Goal: Entertainment & Leisure: Consume media (video, audio)

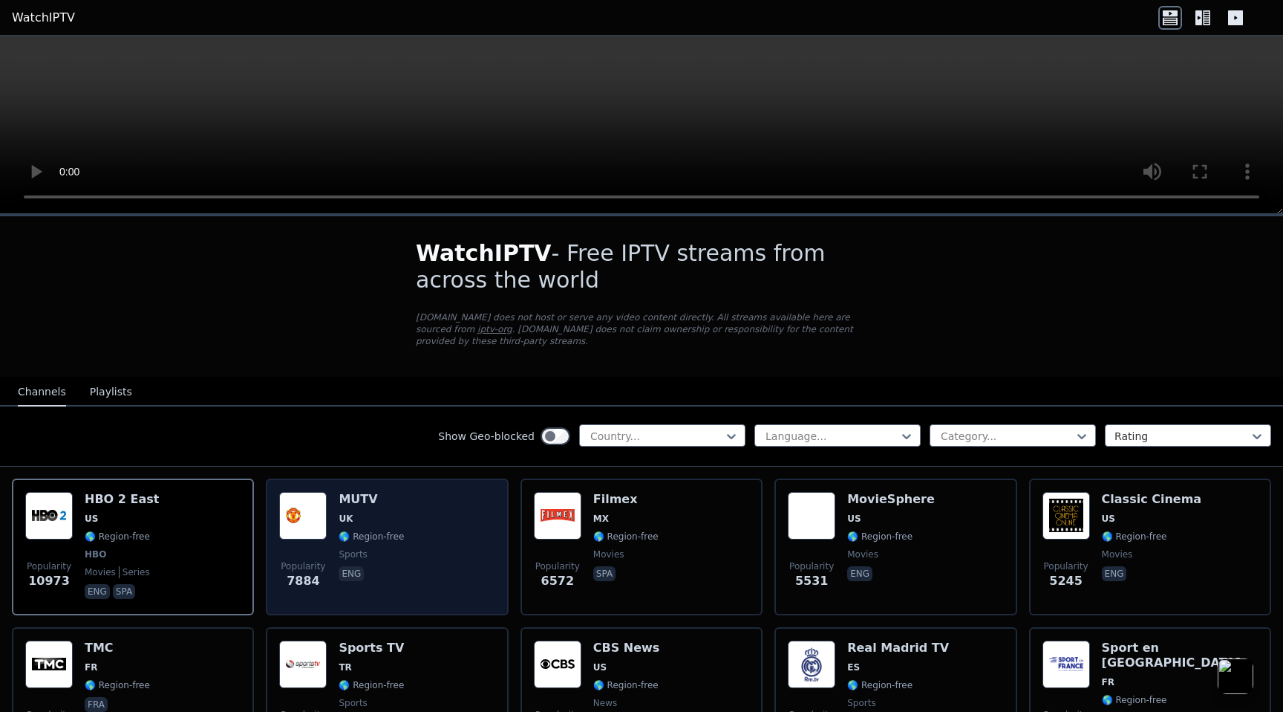
click at [322, 510] on img at bounding box center [303, 516] width 48 height 48
click at [315, 509] on img at bounding box center [303, 516] width 48 height 48
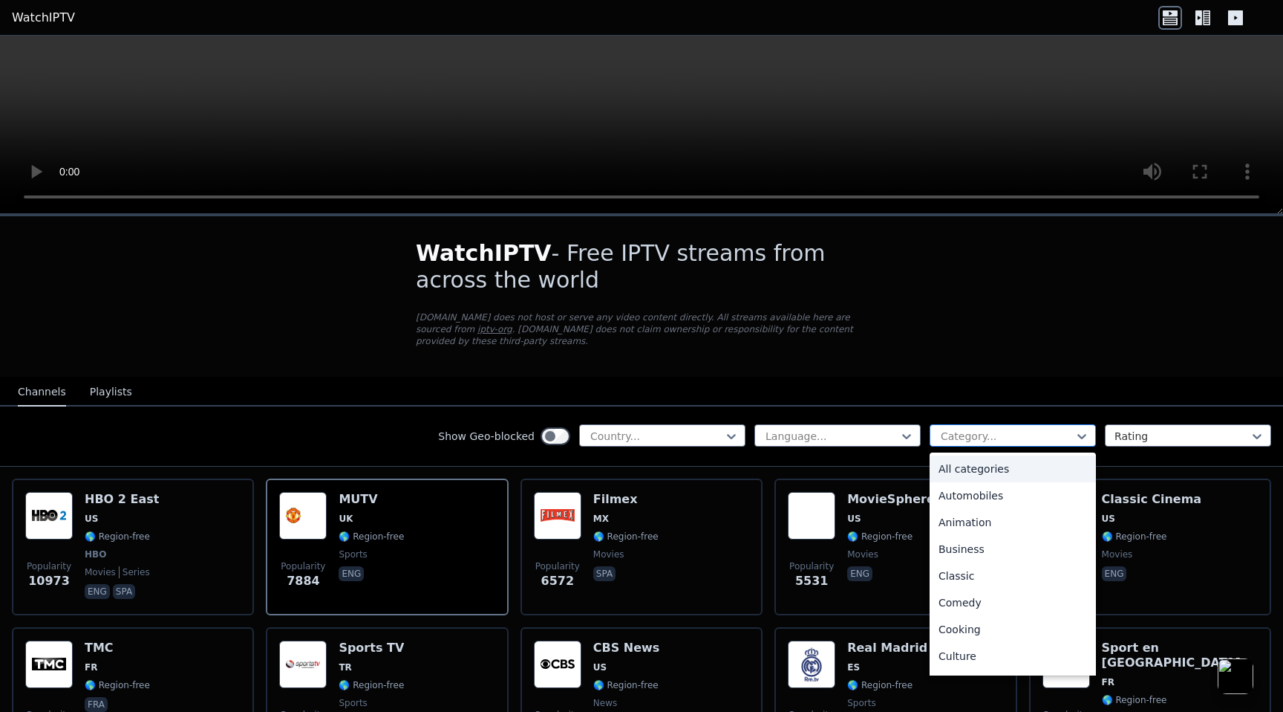
click at [966, 432] on div at bounding box center [1007, 436] width 135 height 15
click at [966, 601] on div "Sports" at bounding box center [1013, 605] width 166 height 27
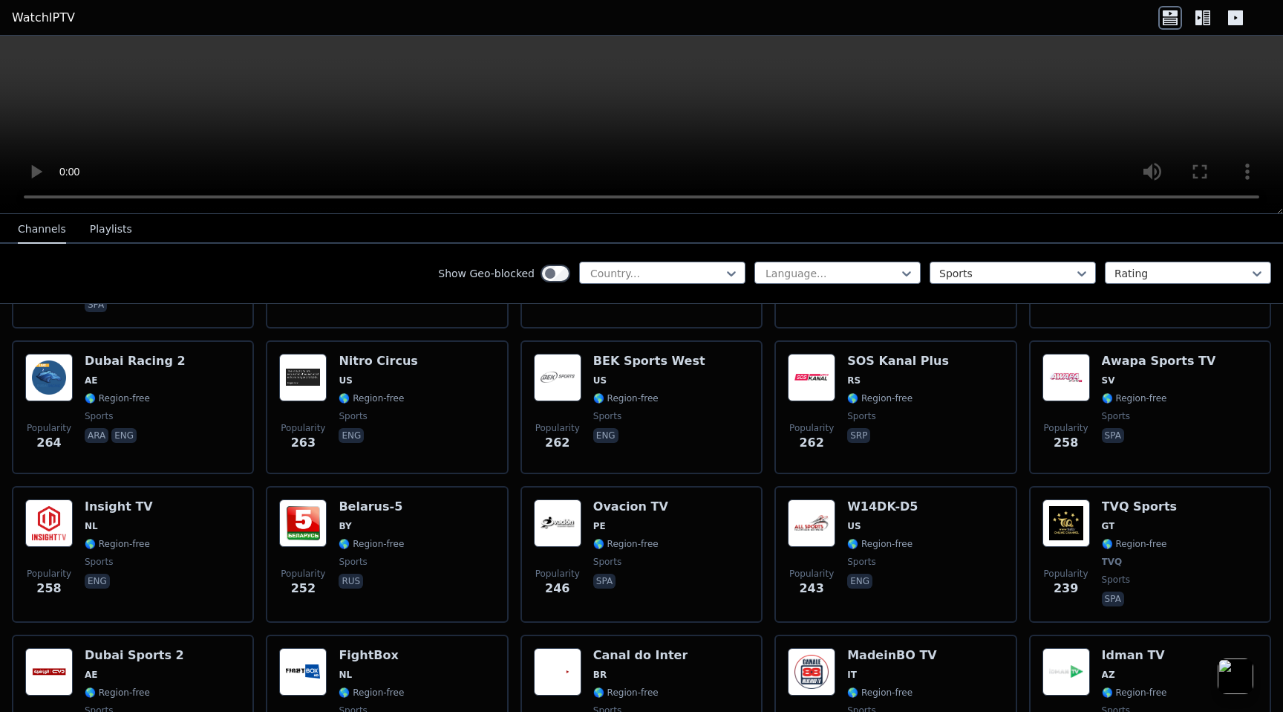
scroll to position [1609, 0]
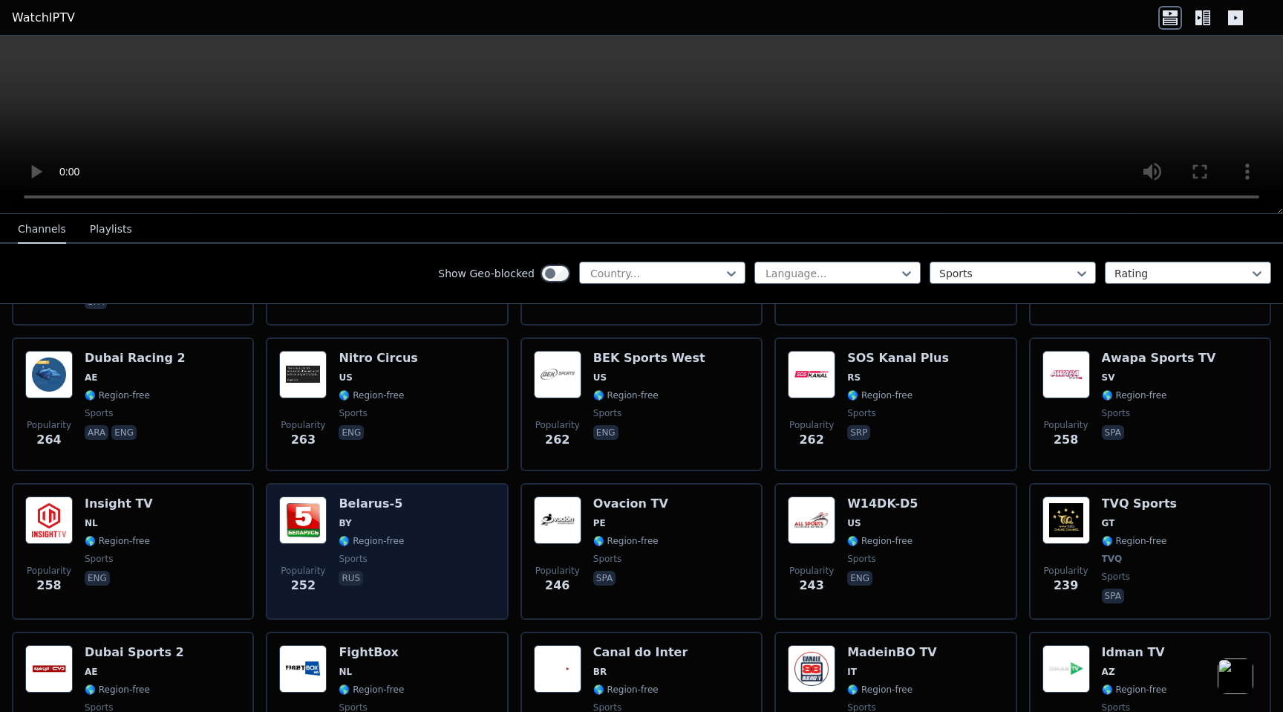
click at [401, 541] on div "Popularity 252 [GEOGRAPHIC_DATA]-5 BY 🌎 Region-free sports rus" at bounding box center [386, 551] width 215 height 110
click at [400, 542] on div "Popularity 252 [GEOGRAPHIC_DATA]-5 BY 🌎 Region-free sports rus" at bounding box center [386, 551] width 215 height 110
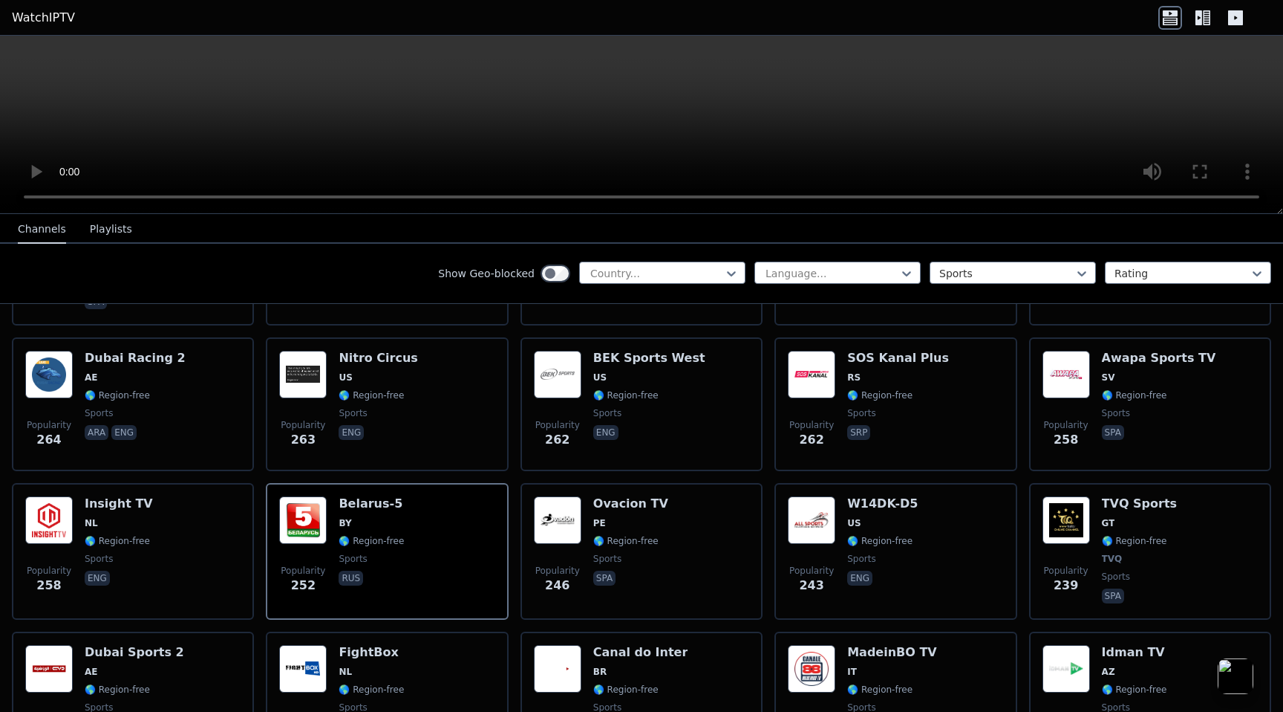
select select "****"
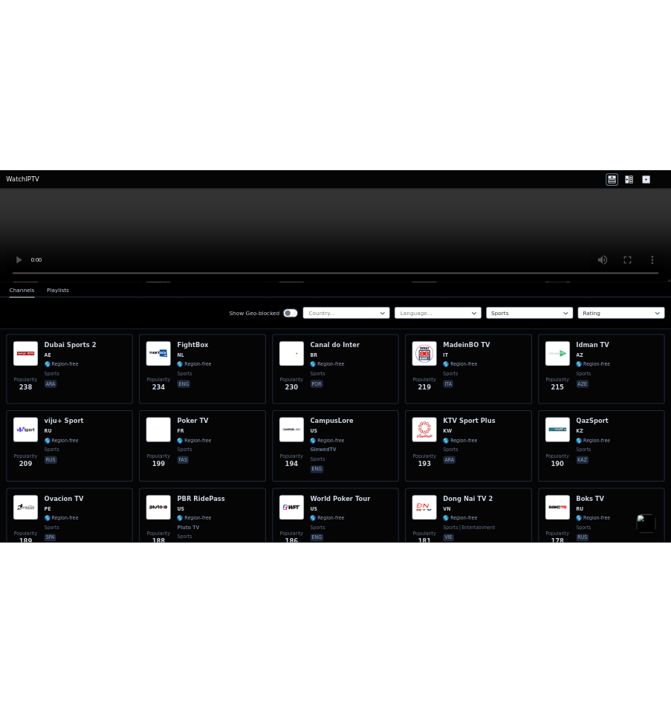
scroll to position [2012, 0]
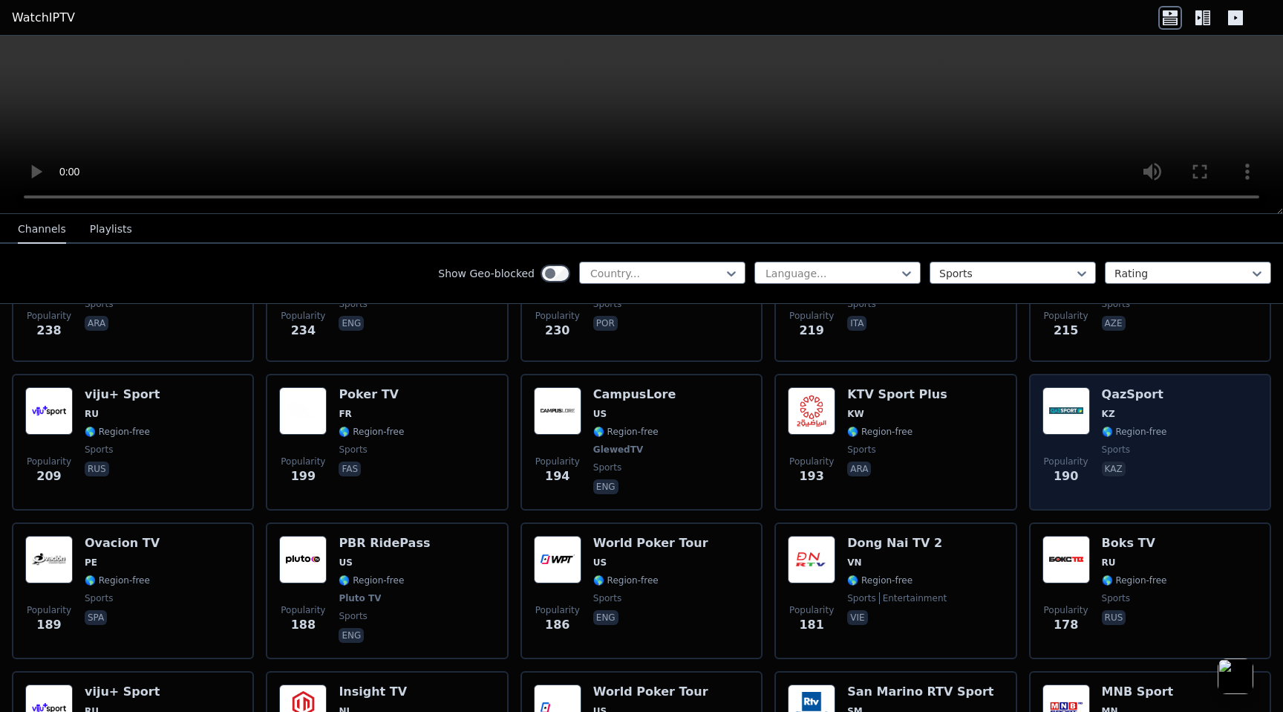
click at [1077, 421] on img at bounding box center [1067, 411] width 48 height 48
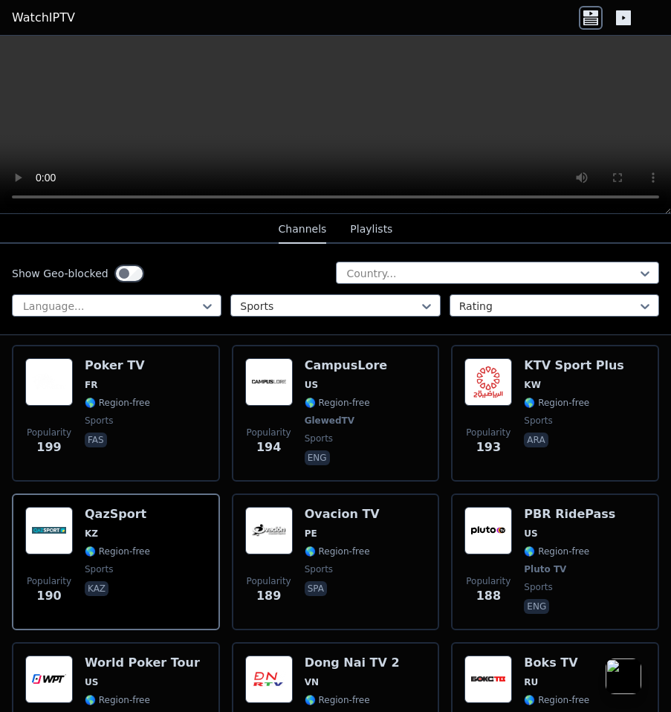
scroll to position [3400, 0]
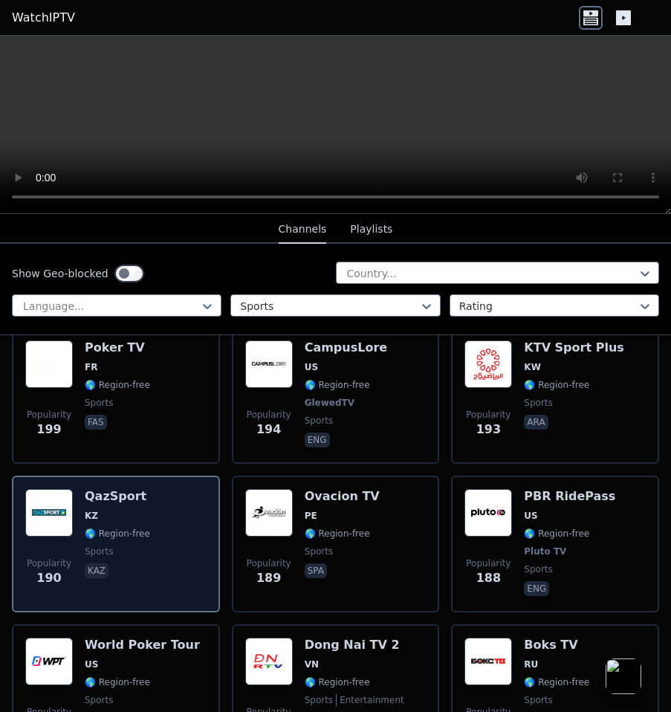
click at [140, 565] on span "kaz" at bounding box center [117, 572] width 65 height 18
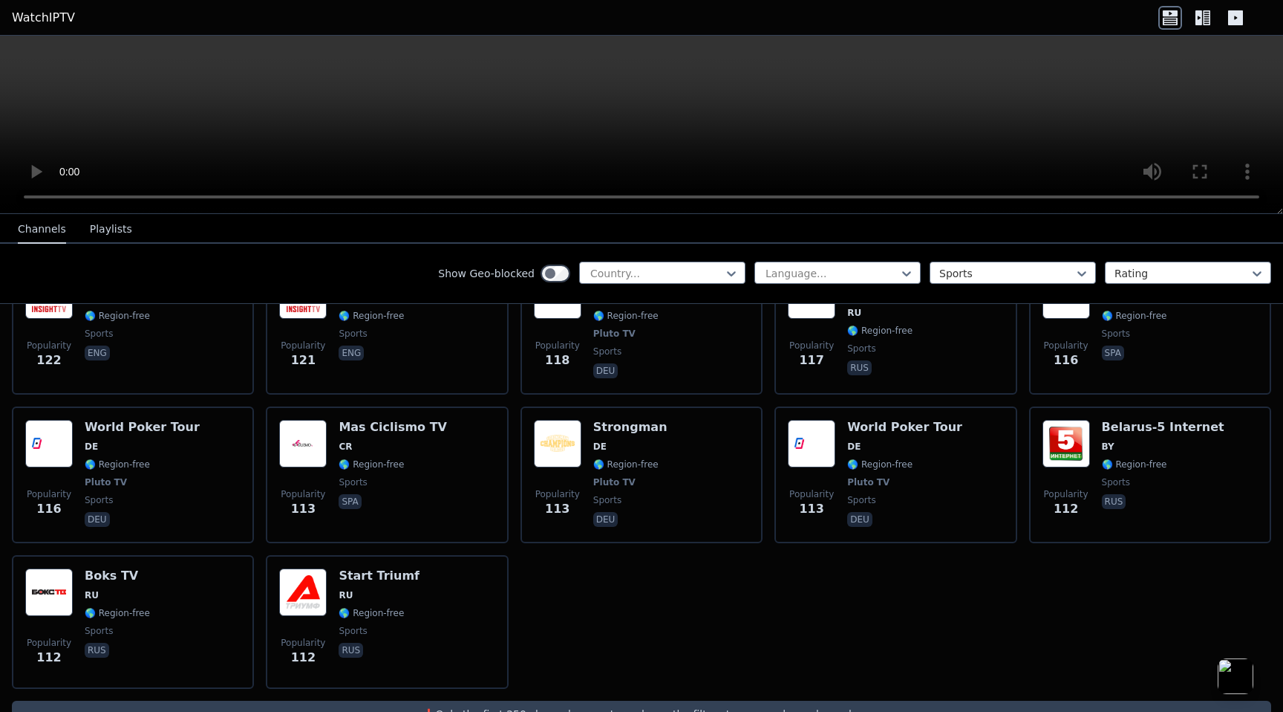
scroll to position [3197, 0]
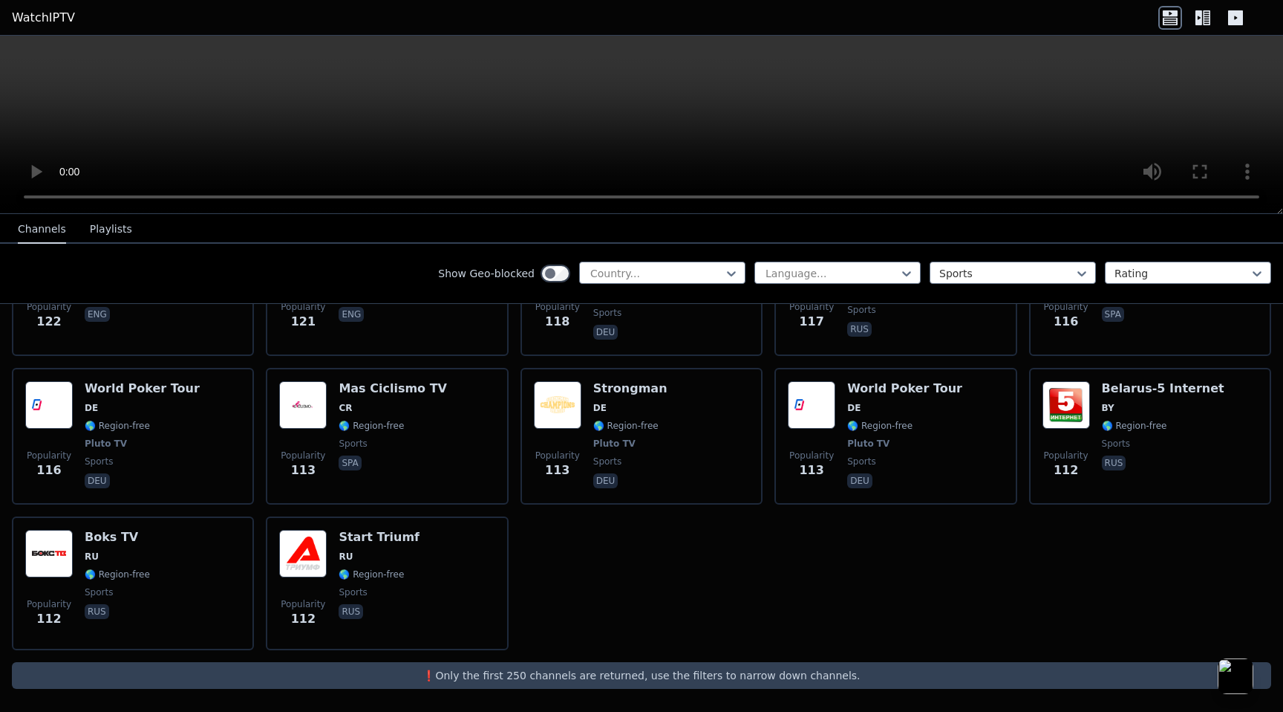
click at [123, 217] on button "Playlists" at bounding box center [111, 229] width 42 height 28
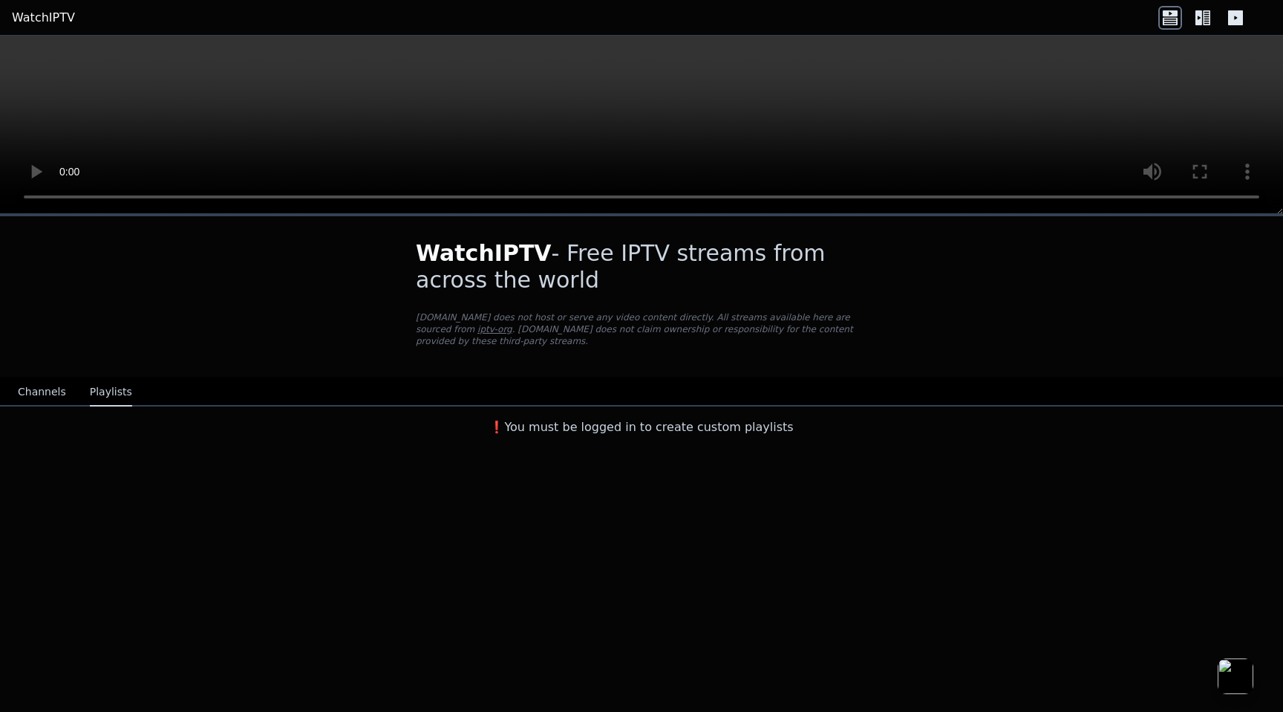
scroll to position [0, 0]
drag, startPoint x: 550, startPoint y: 253, endPoint x: 638, endPoint y: 276, distance: 91.3
click at [638, 276] on h1 "WatchIPTV - Free IPTV streams from across the world" at bounding box center [642, 266] width 452 height 53
copy h1 "Free IPTV streams from across the world"
